Goal: Transaction & Acquisition: Purchase product/service

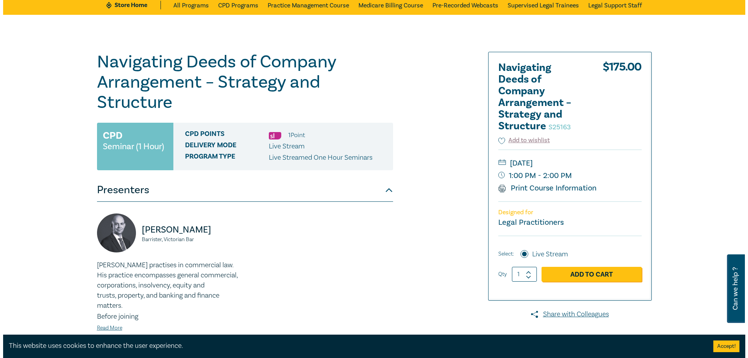
scroll to position [58, 0]
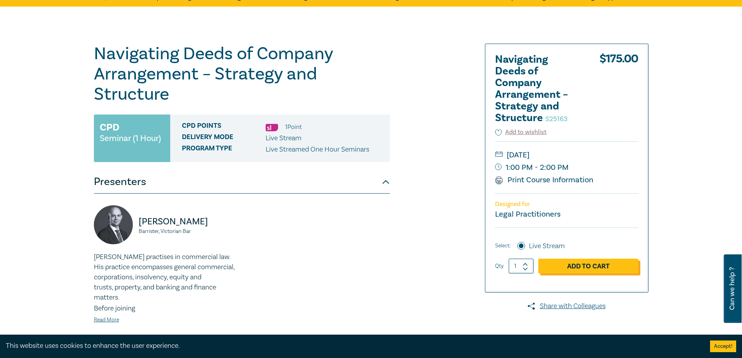
click at [380, 271] on link "Add to Cart" at bounding box center [588, 266] width 100 height 15
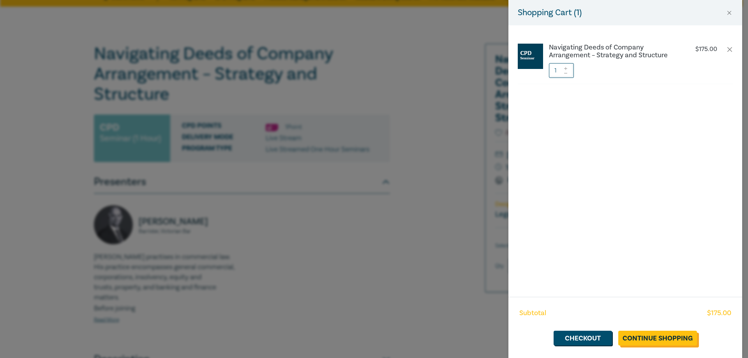
click at [380, 341] on link "Continue Shopping" at bounding box center [657, 338] width 79 height 15
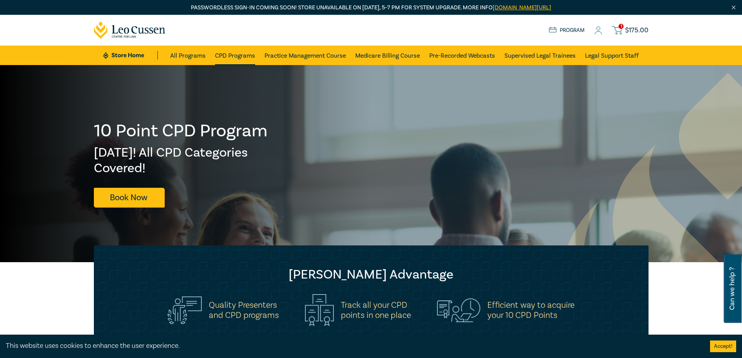
click at [241, 60] on link "CPD Programs" at bounding box center [235, 55] width 40 height 19
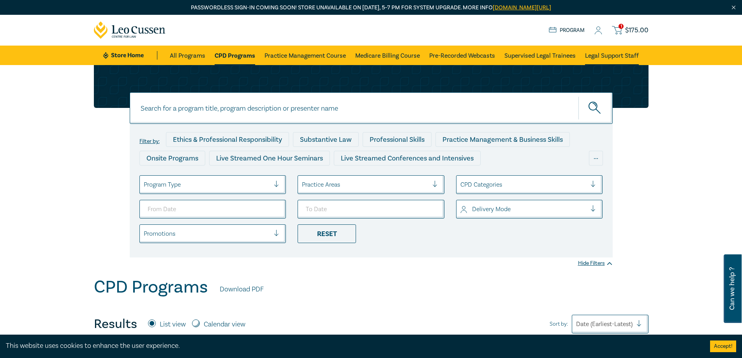
click at [380, 53] on link "Legal Support Staff" at bounding box center [612, 55] width 54 height 19
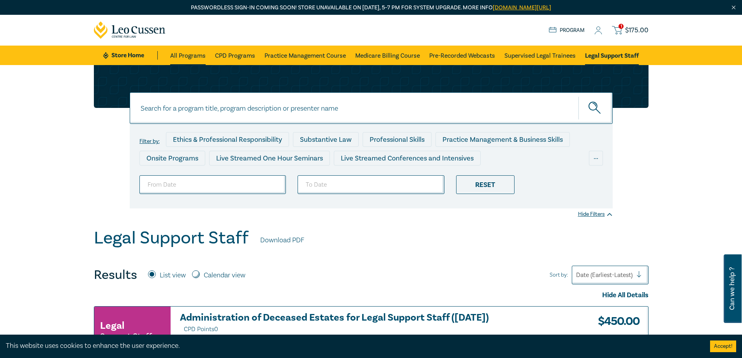
click at [194, 53] on link "All Programs" at bounding box center [187, 55] width 35 height 19
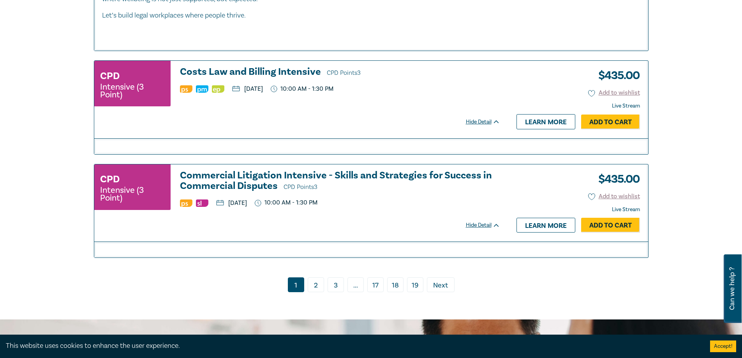
scroll to position [3497, 0]
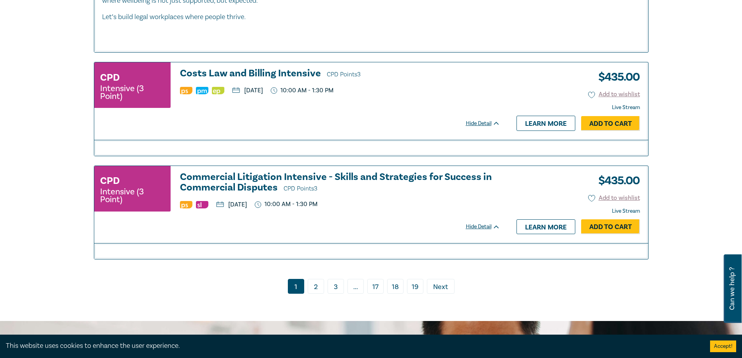
click at [319, 291] on link "2" at bounding box center [316, 286] width 16 height 15
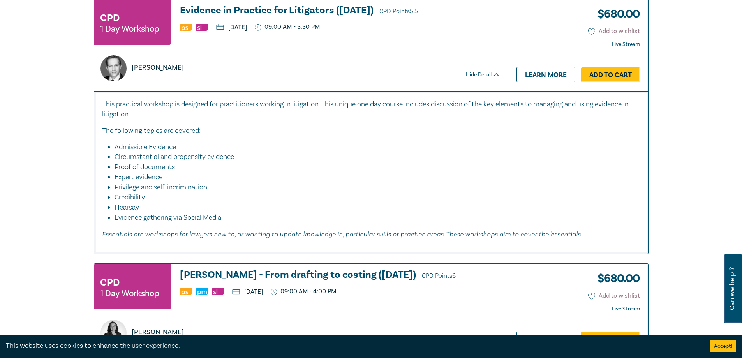
scroll to position [2784, 0]
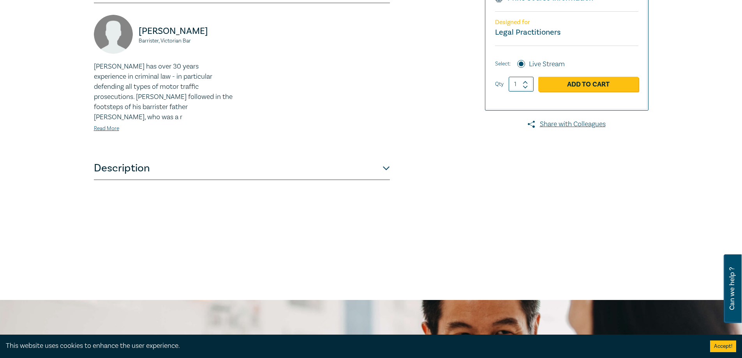
scroll to position [146, 0]
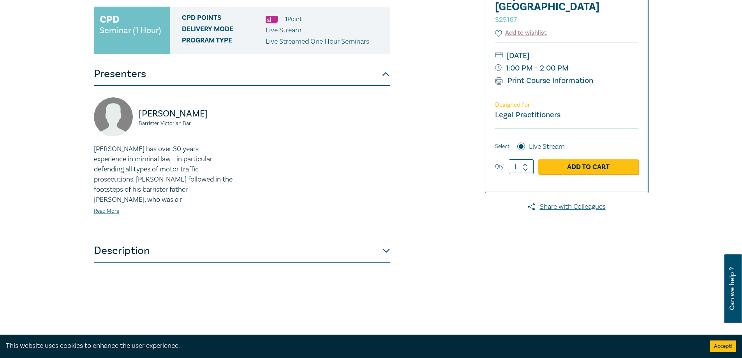
click at [199, 239] on button "Description" at bounding box center [242, 250] width 296 height 23
